Goal: Contribute content: Contribute content

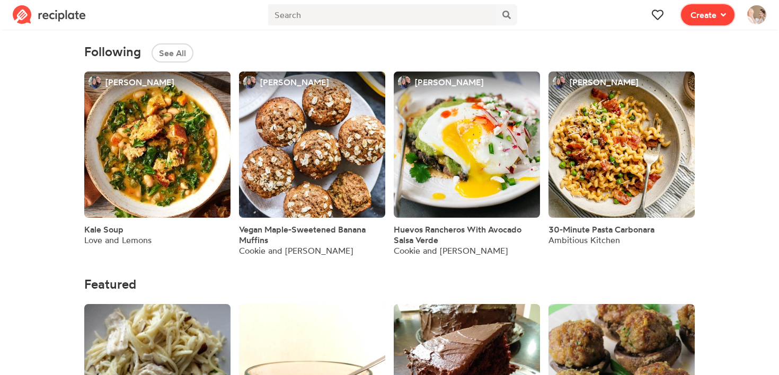
click at [707, 13] on span "Create" at bounding box center [704, 14] width 26 height 13
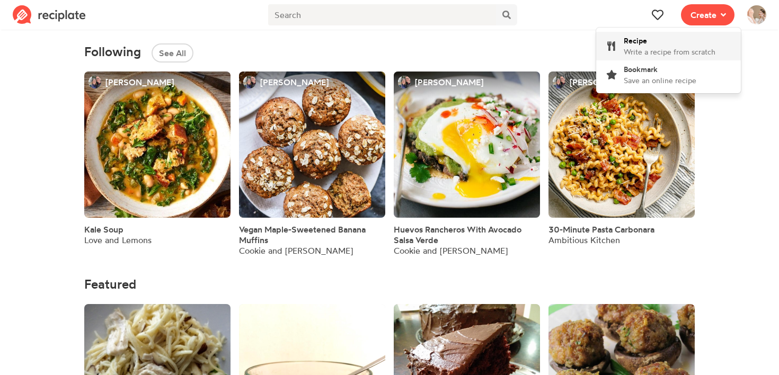
click at [655, 47] on span "Write a recipe from scratch" at bounding box center [670, 51] width 92 height 9
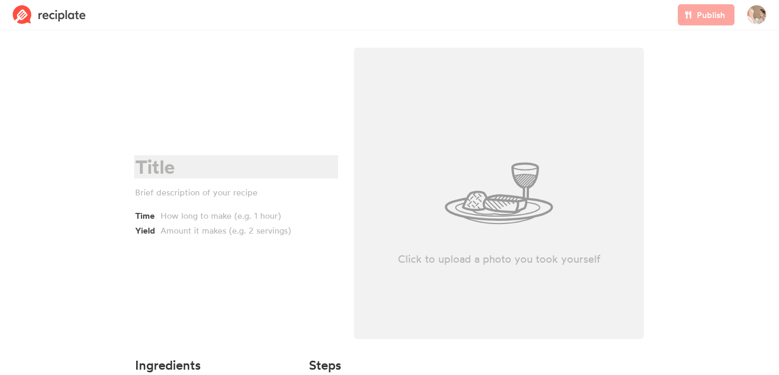
click at [198, 161] on div at bounding box center [234, 167] width 199 height 22
paste div
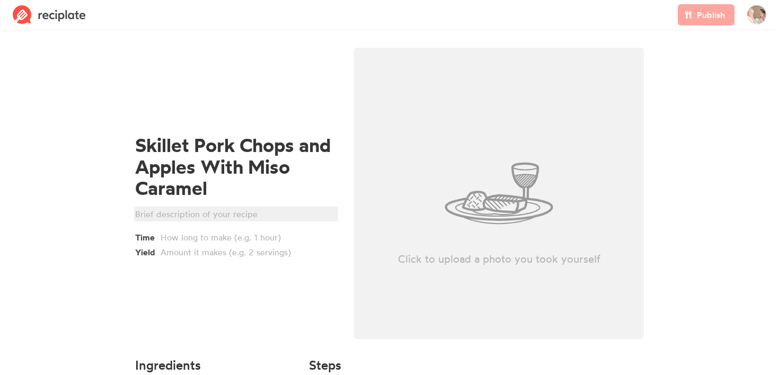
click at [182, 216] on div at bounding box center [234, 214] width 199 height 13
click at [144, 214] on div "MYT Cooking" at bounding box center [234, 214] width 199 height 13
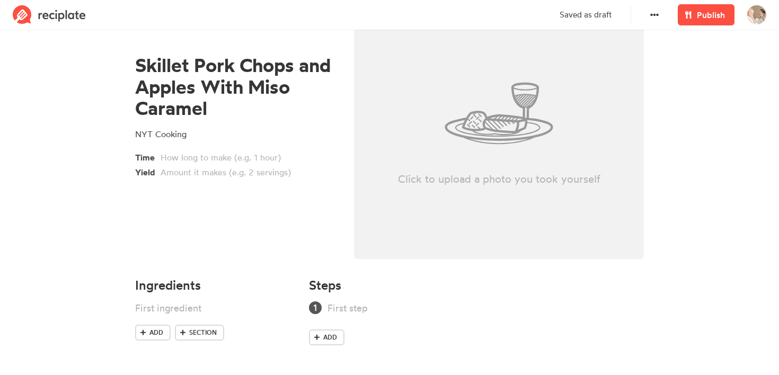
click at [449, 166] on div "Click to upload a photo you took yourself" at bounding box center [499, 114] width 290 height 292
type input "C:\fakepath\Screenshot [DATE] 9.23.49 AM.png"
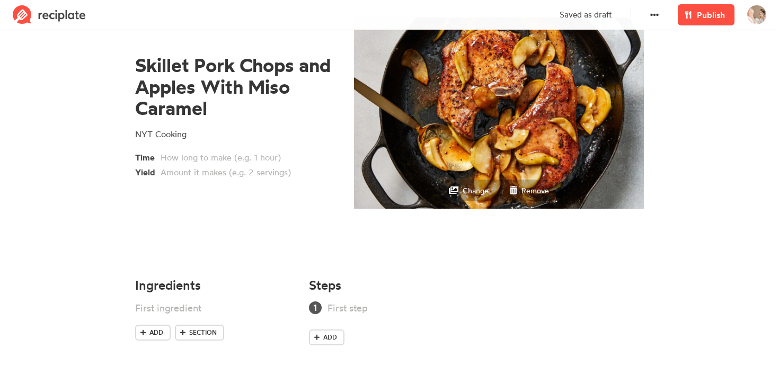
click at [191, 182] on div "Skillet Pork Chops and Apples With Miso Caramel NYT Cooking Time Yield" at bounding box center [236, 116] width 219 height 311
click at [201, 177] on div at bounding box center [239, 172] width 156 height 13
click at [193, 304] on div at bounding box center [201, 308] width 133 height 14
paste div
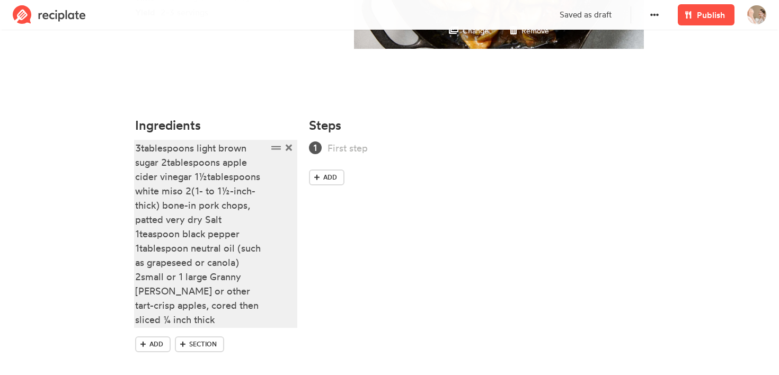
scroll to position [252, 0]
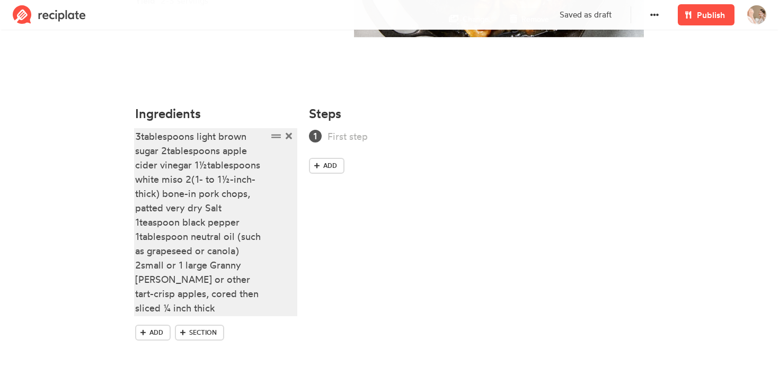
click at [142, 143] on div "3tablespoons light brown sugar 2tablespoons apple cider vinegar 1½tablespoons w…" at bounding box center [201, 222] width 133 height 186
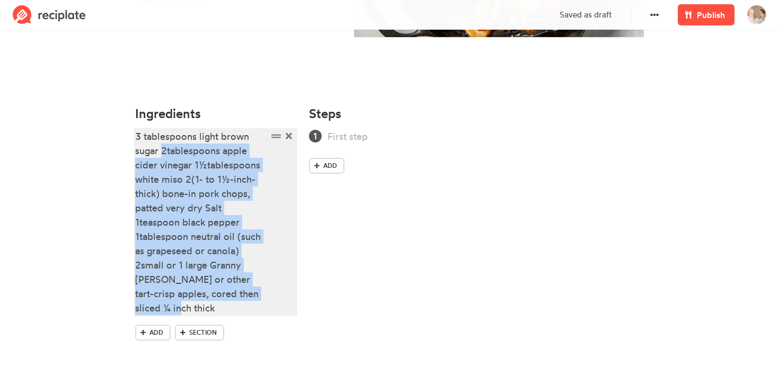
drag, startPoint x: 162, startPoint y: 152, endPoint x: 198, endPoint y: 304, distance: 156.9
click at [198, 304] on div "3 tablespoons light brown sugar 2tablespoons apple cider vinegar 1½tablespoons …" at bounding box center [201, 222] width 133 height 186
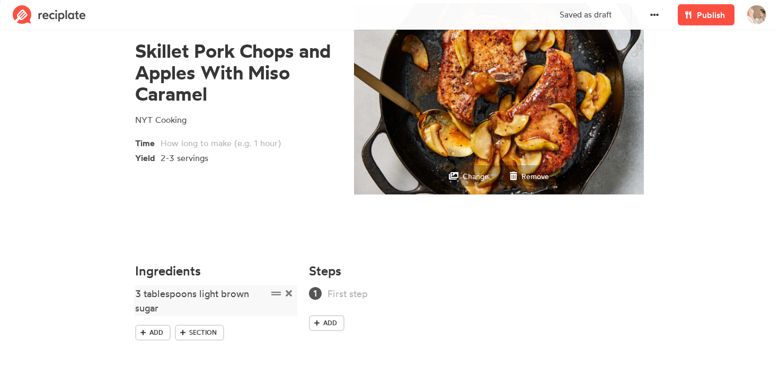
scroll to position [111, 0]
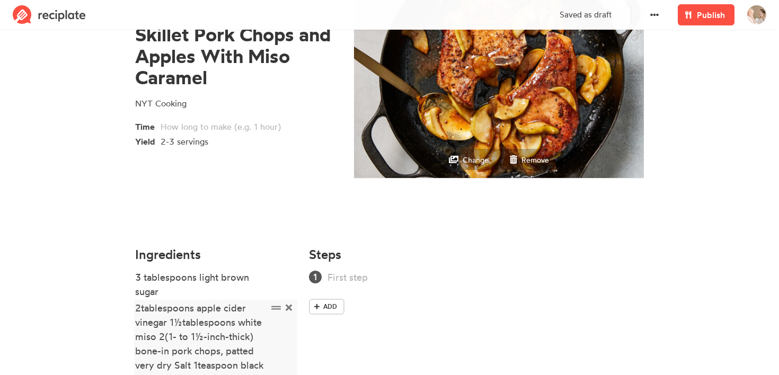
click at [140, 303] on div "2tablespoons apple cider vinegar 1½tablespoons white miso 2(1- to 1½-inch-thick…" at bounding box center [201, 379] width 133 height 157
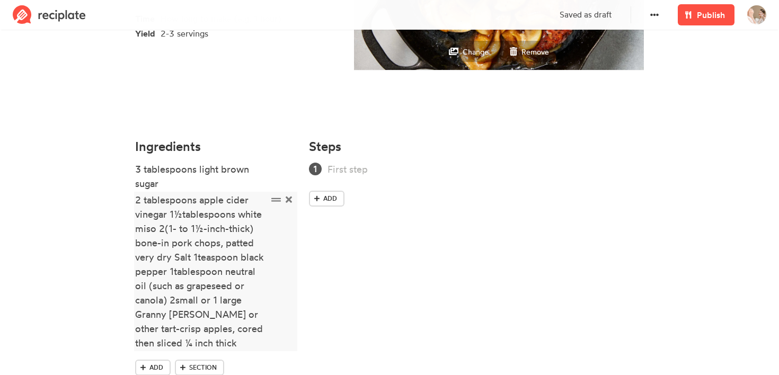
scroll to position [242, 0]
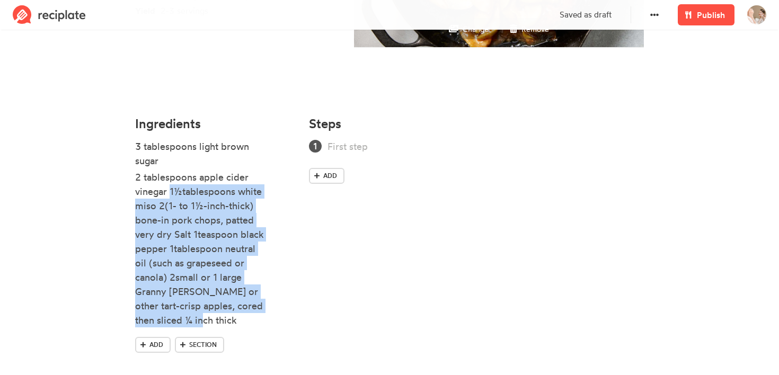
drag, startPoint x: 171, startPoint y: 189, endPoint x: 195, endPoint y: 328, distance: 140.9
click at [195, 328] on li "2 tablespoons apple cider vinegar 1½tablespoons white miso 2(1- to 1½-inch-thic…" at bounding box center [215, 250] width 161 height 160
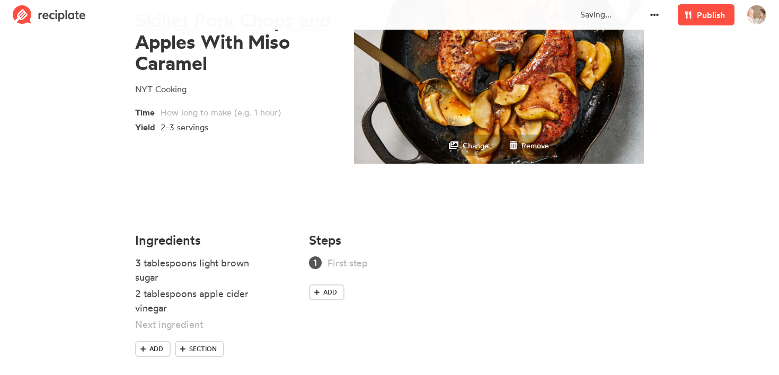
scroll to position [142, 0]
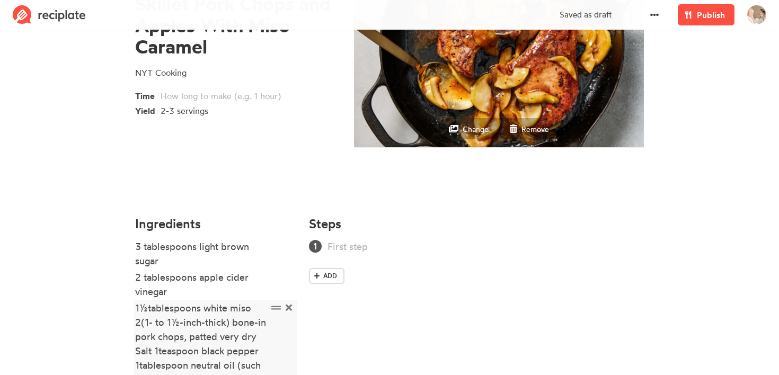
click at [149, 309] on div "1½tablespoons white miso 2(1- to 1½-inch-thick) bone-in pork chops, patted very…" at bounding box center [201, 372] width 133 height 143
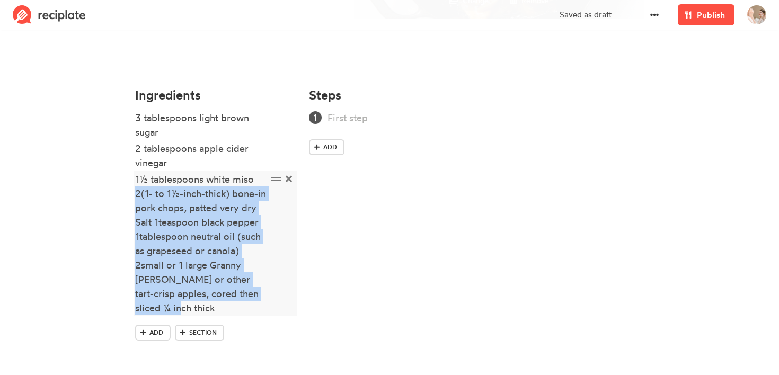
drag, startPoint x: 136, startPoint y: 197, endPoint x: 198, endPoint y: 308, distance: 126.7
click at [198, 308] on div "1½ tablespoons white miso 2(1- to 1½-inch-thick) bone-in pork chops, patted ver…" at bounding box center [201, 243] width 133 height 143
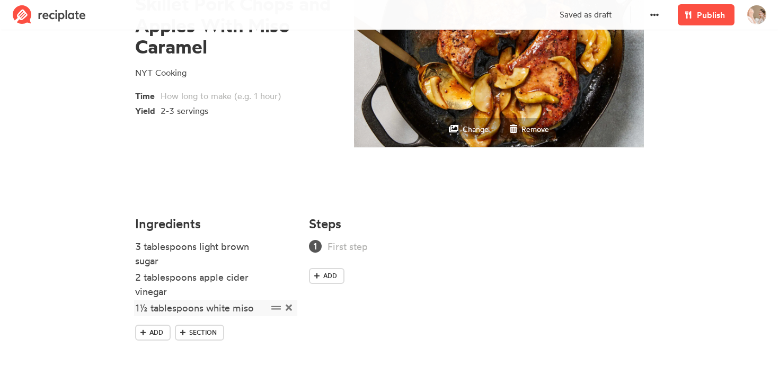
scroll to position [158, 0]
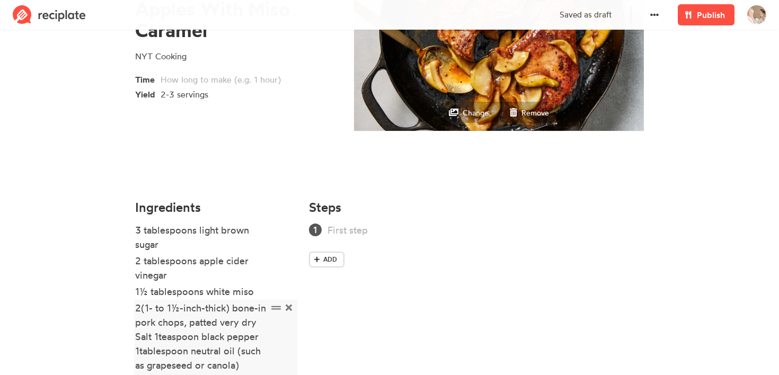
click at [142, 309] on div "2(1- to 1½-inch-thick) bone-in pork chops, patted very dry Salt 1teaspoon black…" at bounding box center [201, 365] width 133 height 129
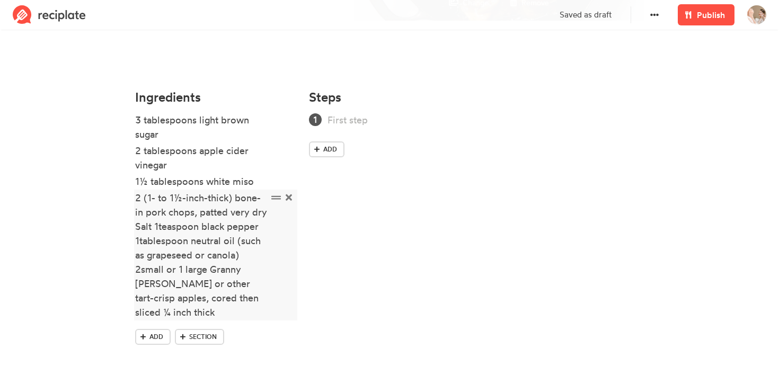
scroll to position [272, 0]
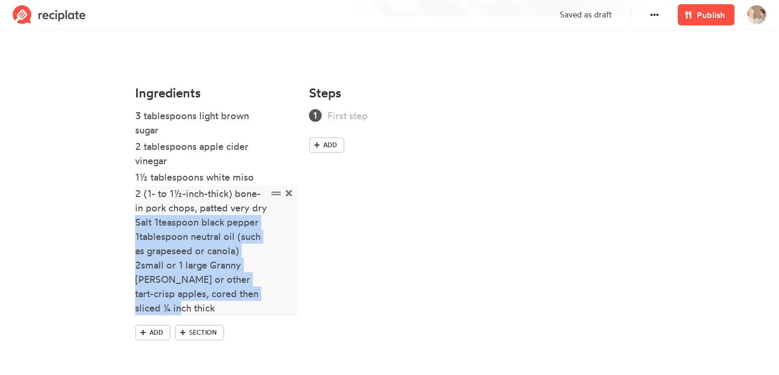
drag, startPoint x: 136, startPoint y: 224, endPoint x: 194, endPoint y: 315, distance: 108.2
click at [194, 315] on div "2 (1- to 1½-inch-thick) bone-in pork chops, patted very dry Salt 1teaspoon blac…" at bounding box center [201, 251] width 133 height 129
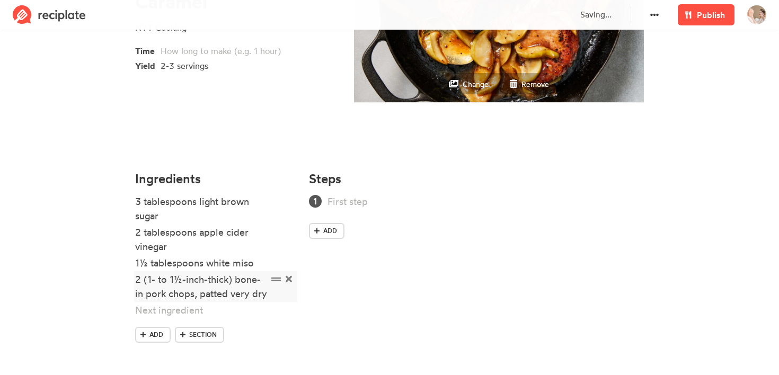
scroll to position [189, 0]
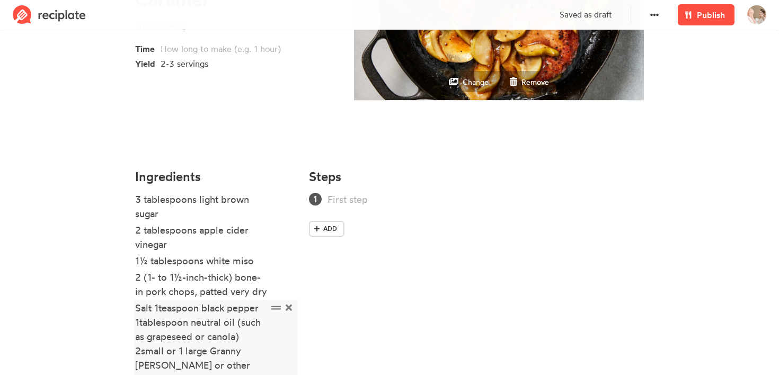
click at [162, 313] on div "Salt 1teaspoon black pepper 1tablespoon neutral oil (such as grapeseed or canol…" at bounding box center [201, 351] width 133 height 100
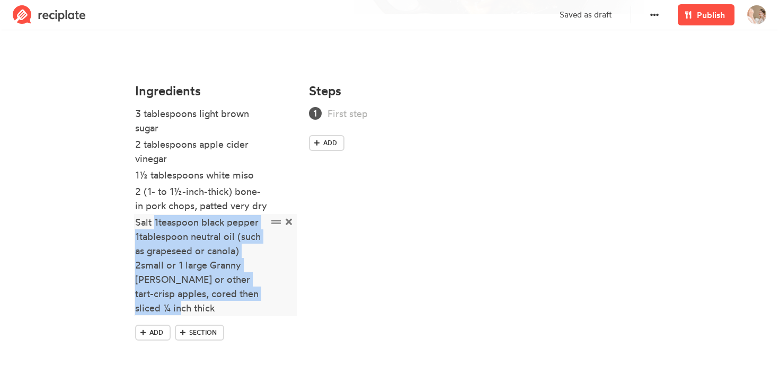
drag, startPoint x: 154, startPoint y: 223, endPoint x: 197, endPoint y: 309, distance: 95.3
click at [197, 309] on div "Salt 1teaspoon black pepper 1tablespoon neutral oil (such as grapeseed or canol…" at bounding box center [201, 265] width 133 height 100
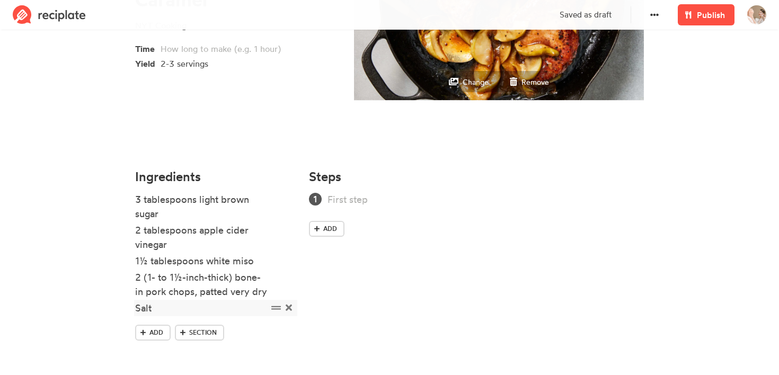
scroll to position [205, 0]
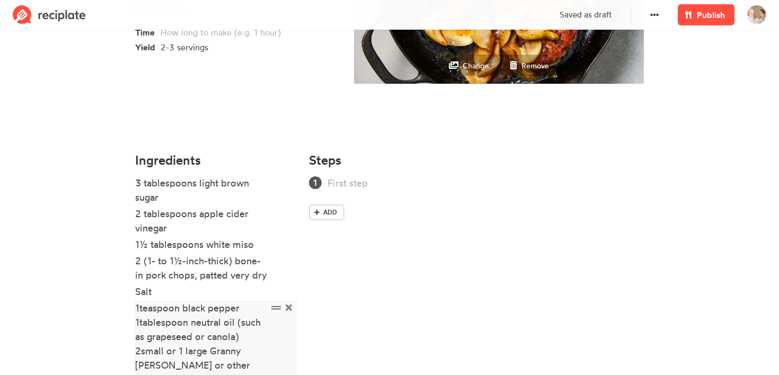
click at [140, 304] on div "1teaspoon black pepper 1tablespoon neutral oil (such as grapeseed or canola) 2s…" at bounding box center [201, 351] width 133 height 100
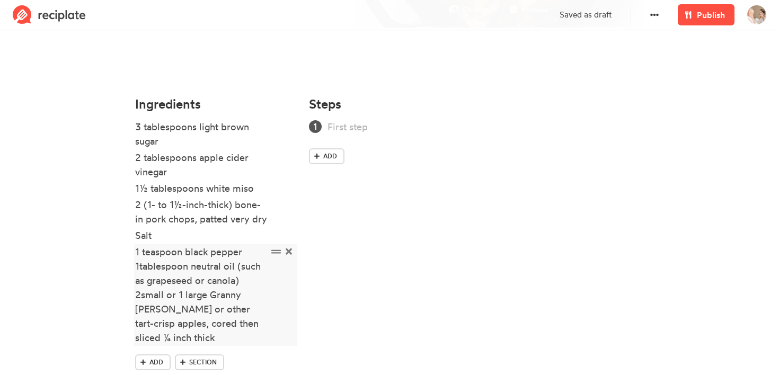
scroll to position [284, 0]
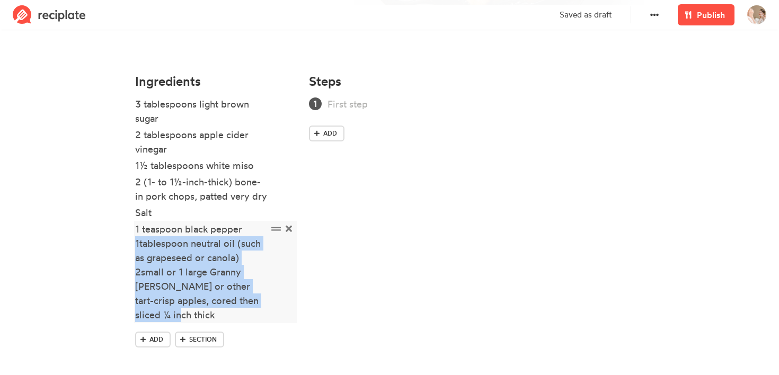
drag, startPoint x: 136, startPoint y: 246, endPoint x: 190, endPoint y: 318, distance: 89.3
click at [190, 318] on div "1 teaspoon black pepper 1tablespoon neutral oil (such as grapeseed or canola) 2…" at bounding box center [201, 272] width 133 height 100
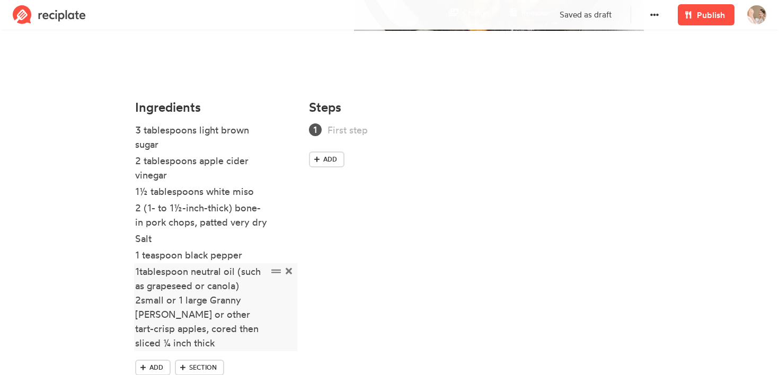
scroll to position [261, 0]
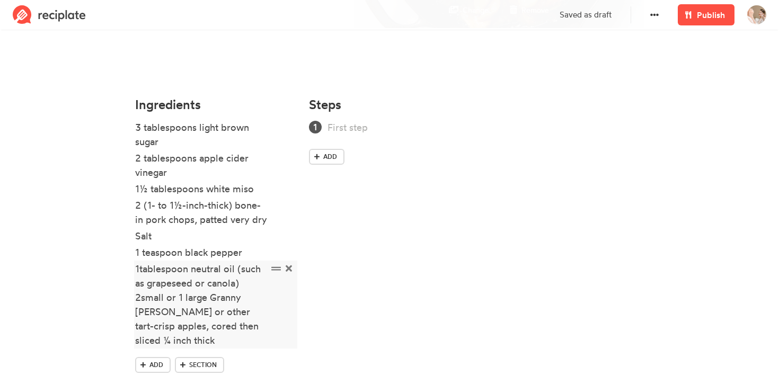
click at [140, 268] on div "1tablespoon neutral oil (such as grapeseed or canola) 2small or 1 large Granny …" at bounding box center [201, 305] width 133 height 86
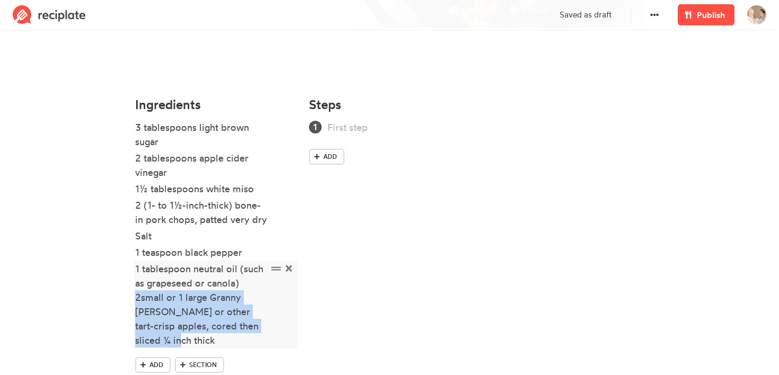
drag, startPoint x: 136, startPoint y: 298, endPoint x: 198, endPoint y: 341, distance: 76.2
click at [198, 341] on div "1 tablespoon neutral oil (such as grapeseed or canola) 2small or 1 large Granny…" at bounding box center [201, 305] width 133 height 86
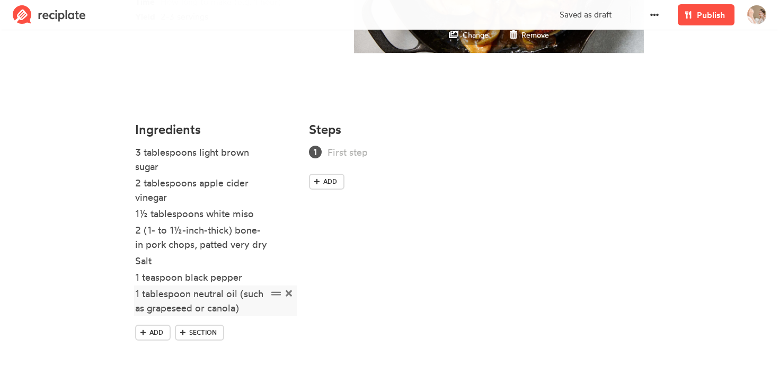
scroll to position [252, 0]
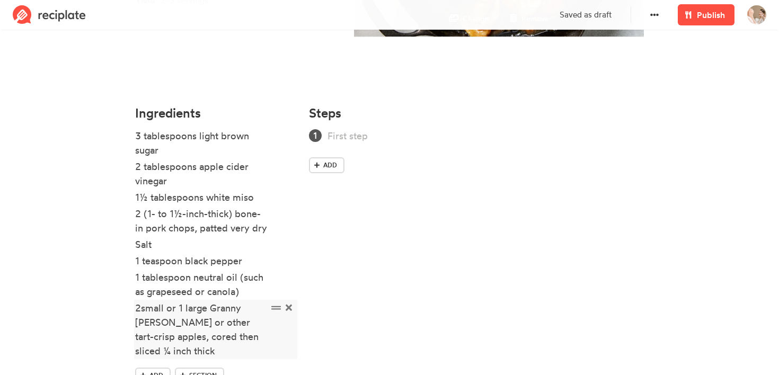
click at [141, 311] on div "2small or 1 large Granny [PERSON_NAME] or other tart-crisp apples, cored then s…" at bounding box center [201, 329] width 133 height 57
click at [96, 282] on section "Skillet Pork Chops and Apples With Miso Caramel NYT Cooking Time Yield 2-3 serv…" at bounding box center [389, 100] width 779 height 638
click at [396, 118] on div "Steps Add" at bounding box center [477, 255] width 348 height 310
click at [387, 128] on div "Steps Add" at bounding box center [477, 255] width 348 height 310
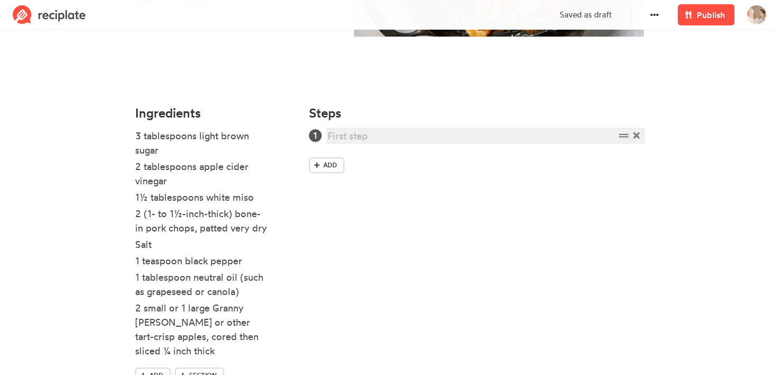
click at [376, 138] on div at bounding box center [472, 136] width 288 height 14
paste div
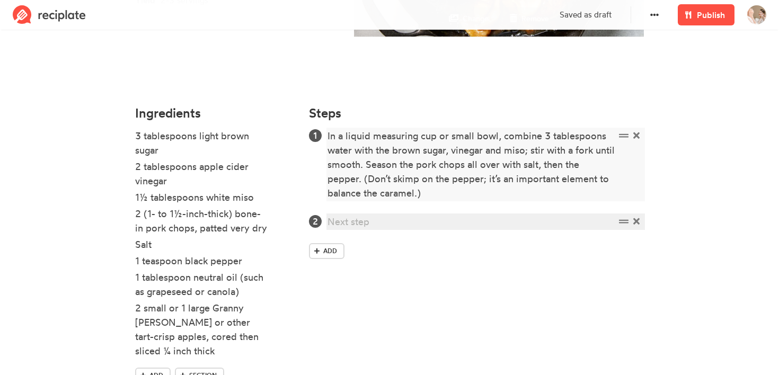
paste div
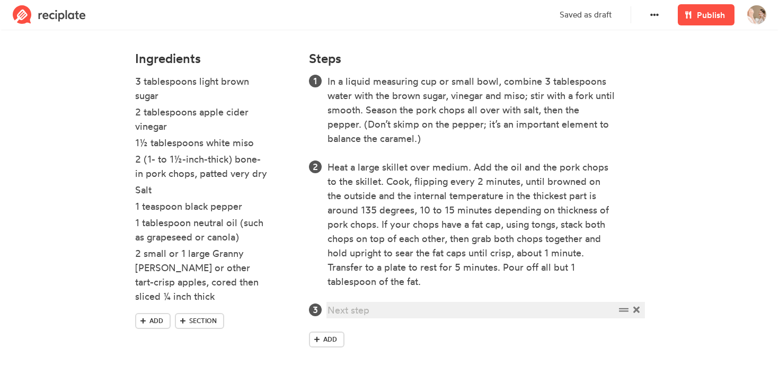
paste div
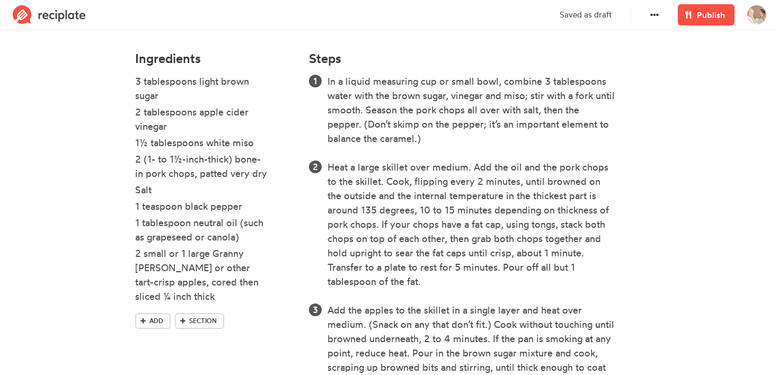
scroll to position [421, 0]
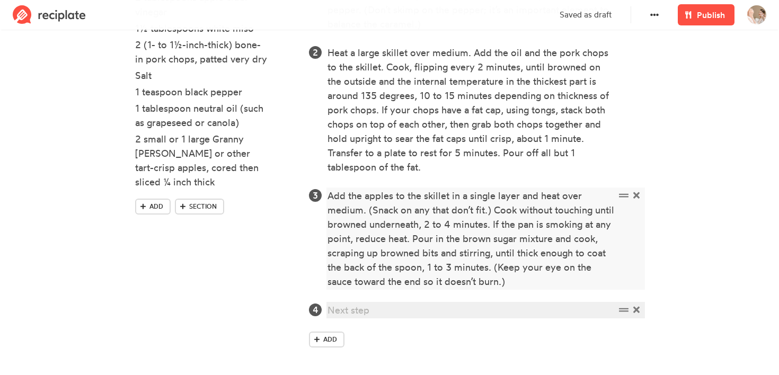
paste div
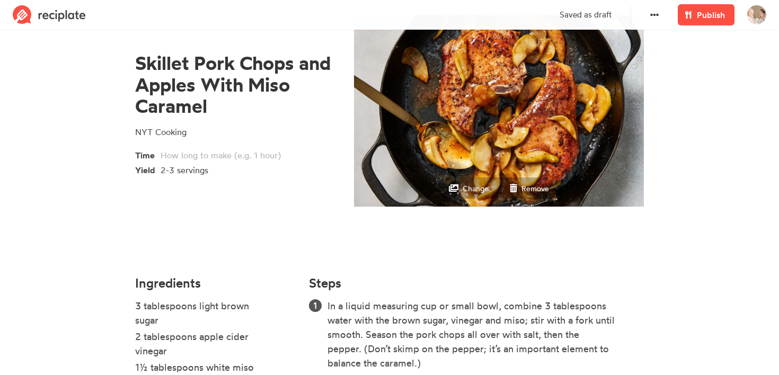
scroll to position [0, 0]
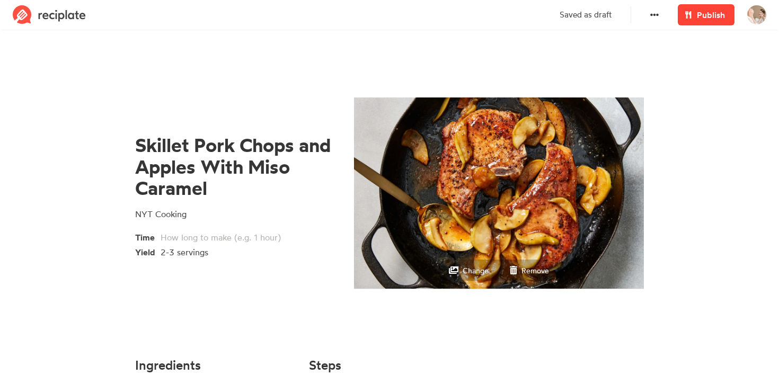
click at [702, 19] on span "Publish" at bounding box center [711, 14] width 28 height 13
click at [694, 14] on span at bounding box center [688, 14] width 13 height 13
